Goal: Information Seeking & Learning: Learn about a topic

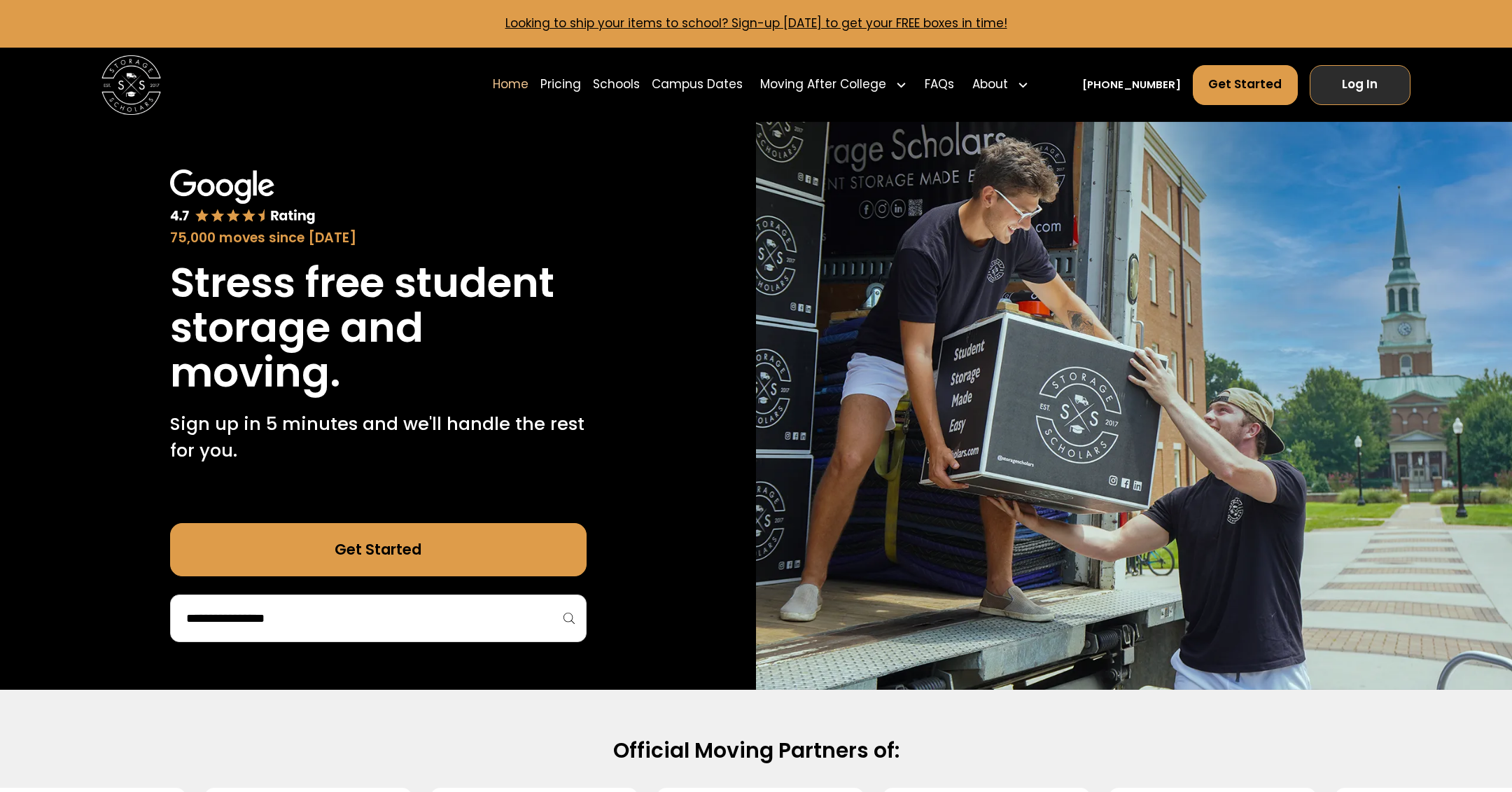
click at [1374, 84] on link "Log In" at bounding box center [1360, 84] width 101 height 40
click at [581, 75] on link "Pricing" at bounding box center [560, 84] width 40 height 42
